Goal: Browse casually: Explore the website without a specific task or goal

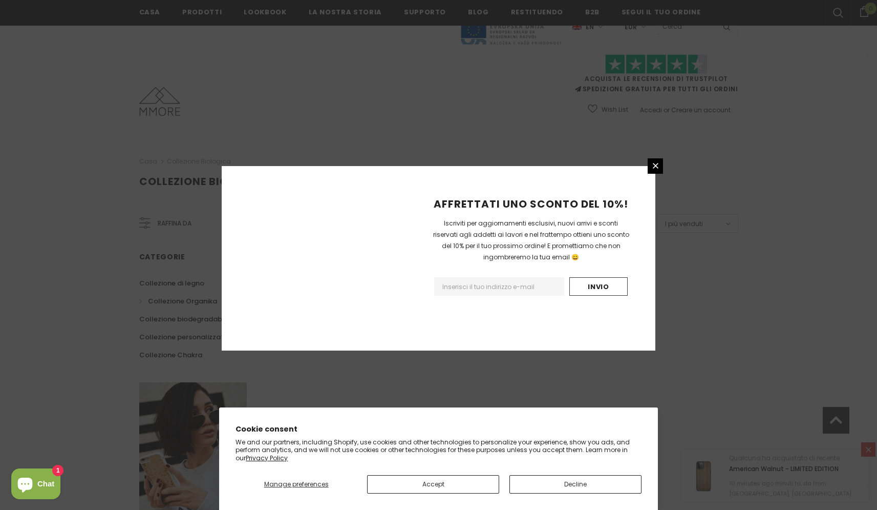
scroll to position [540, 0]
